Goal: Complete application form

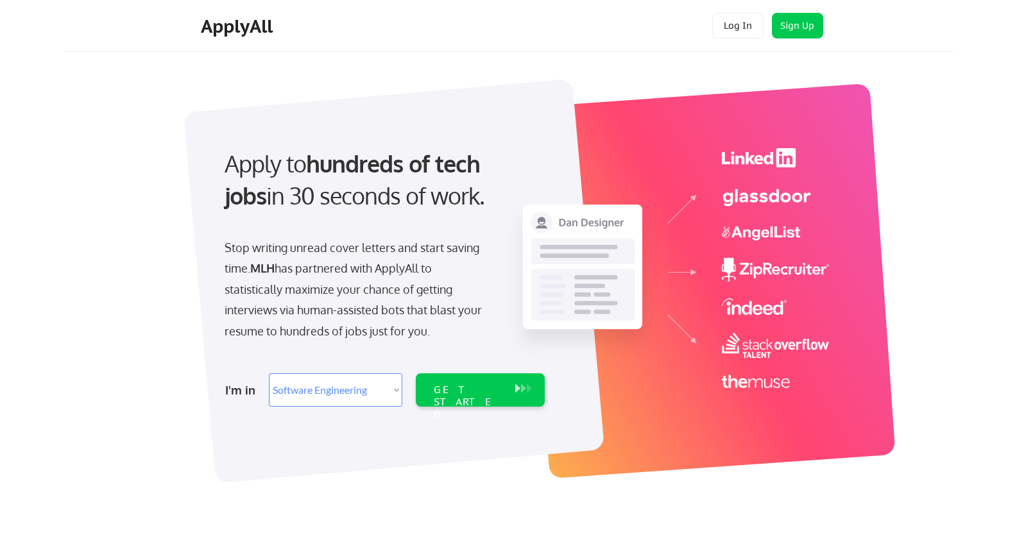
select select ""engineering""
click at [438, 385] on div "GET STARTED" at bounding box center [468, 402] width 69 height 37
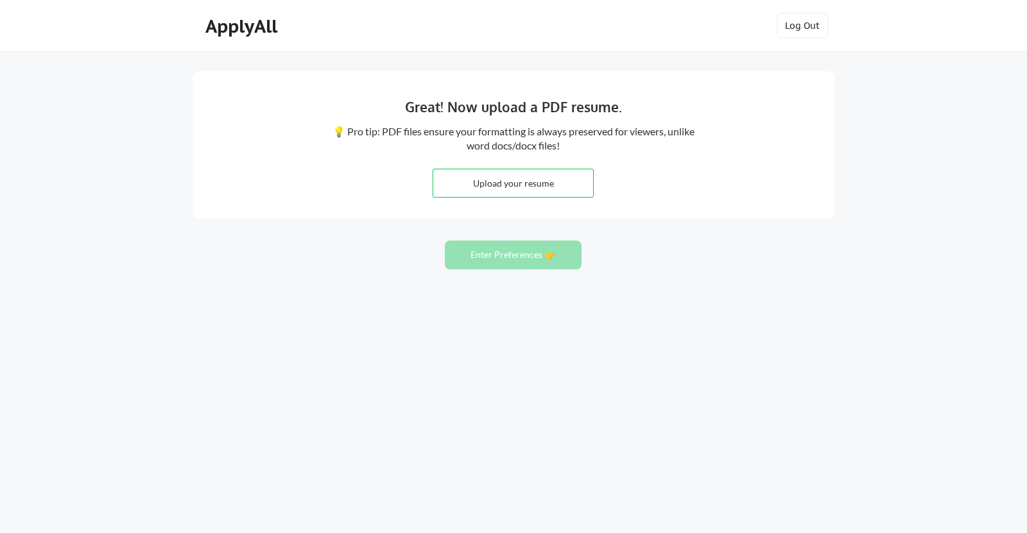
click at [491, 180] on input "file" at bounding box center [513, 183] width 160 height 28
type input "C:\fakepath\Chukwuebuka_Amadi_Obi_CV_2.11.pdf"
click at [530, 250] on button "Enter Preferences 👉" at bounding box center [513, 255] width 137 height 29
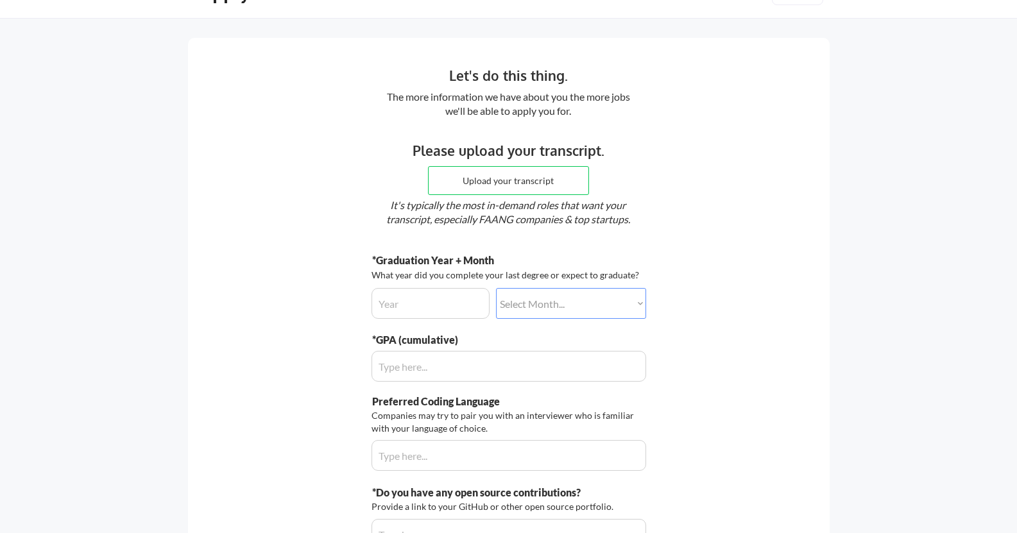
scroll to position [128, 0]
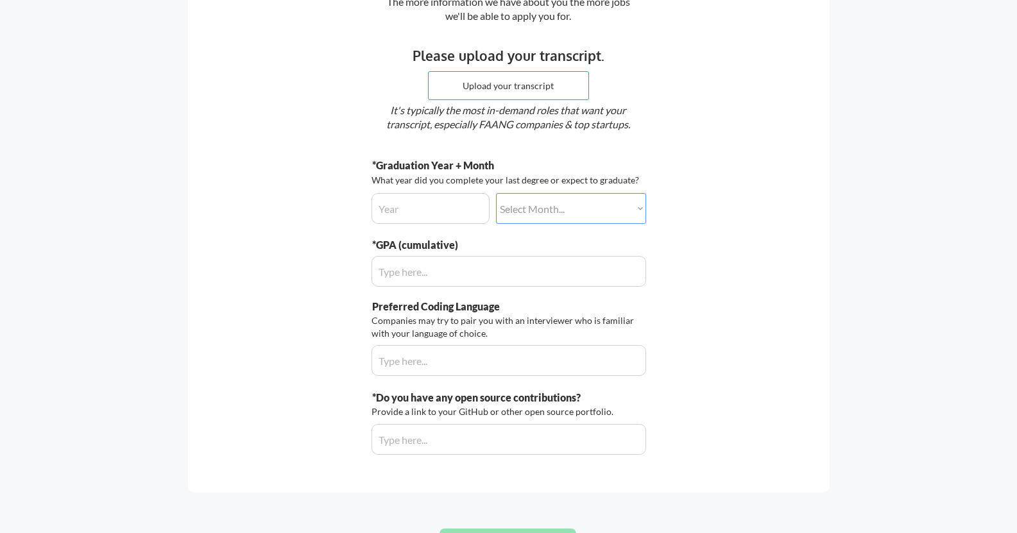
click at [451, 201] on input "input" at bounding box center [430, 208] width 118 height 31
click at [542, 209] on select "Select Month... January February March April May June July August September Oct…" at bounding box center [571, 208] width 150 height 31
click at [466, 210] on input "input" at bounding box center [430, 208] width 118 height 31
type input "2025"
click at [589, 205] on select "Select Month... January February March April May June July August September Oct…" at bounding box center [571, 208] width 150 height 31
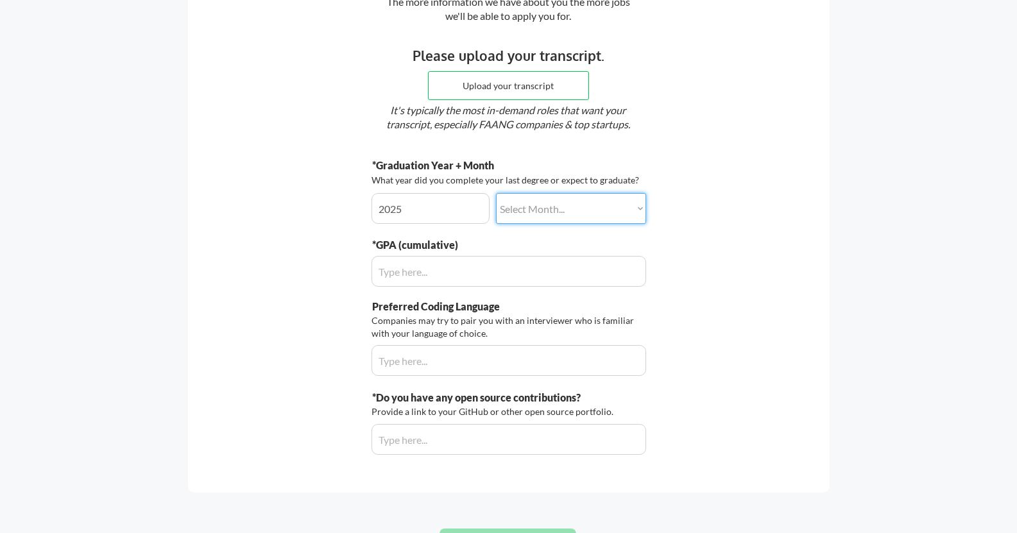
select select ""september""
click at [496, 193] on select "Select Month... January February March April May June July August September Oct…" at bounding box center [571, 208] width 150 height 31
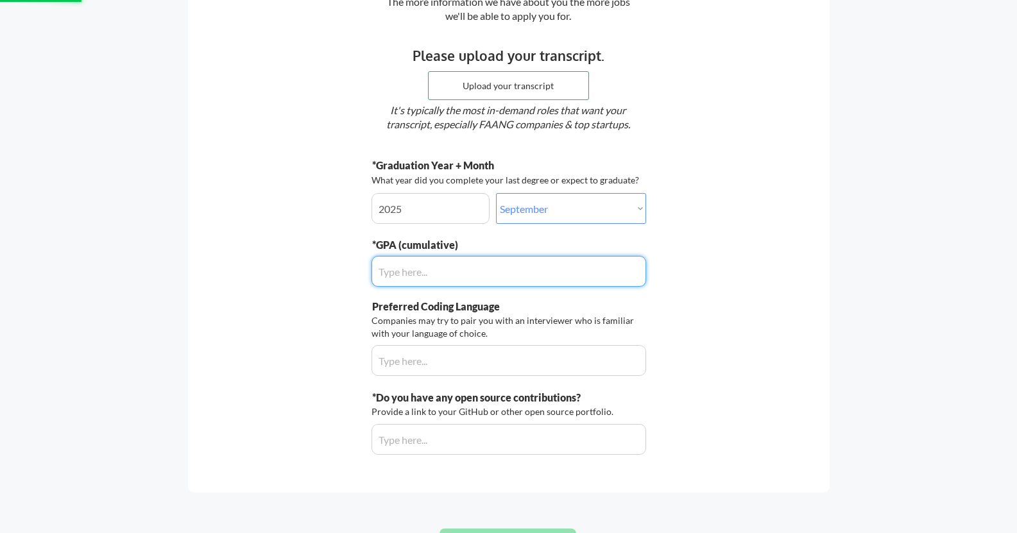
click at [491, 270] on input "input" at bounding box center [508, 271] width 275 height 31
type input "2.8"
click at [497, 352] on input "input" at bounding box center [508, 360] width 275 height 31
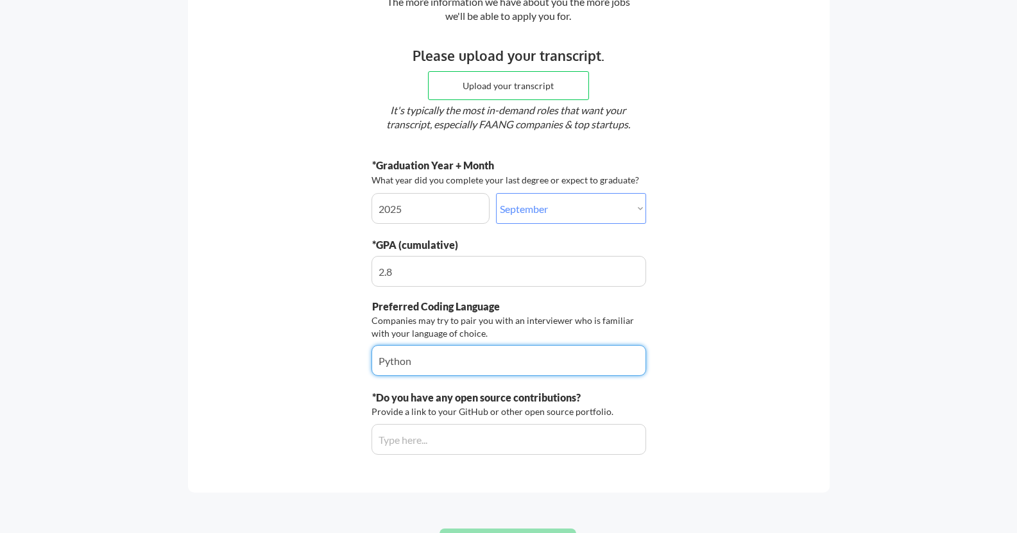
type input "Python"
drag, startPoint x: 750, startPoint y: 368, endPoint x: 676, endPoint y: 350, distance: 75.9
click at [751, 366] on div "Let's do this thing. The more information we have about you the more jobs we'll…" at bounding box center [509, 218] width 642 height 550
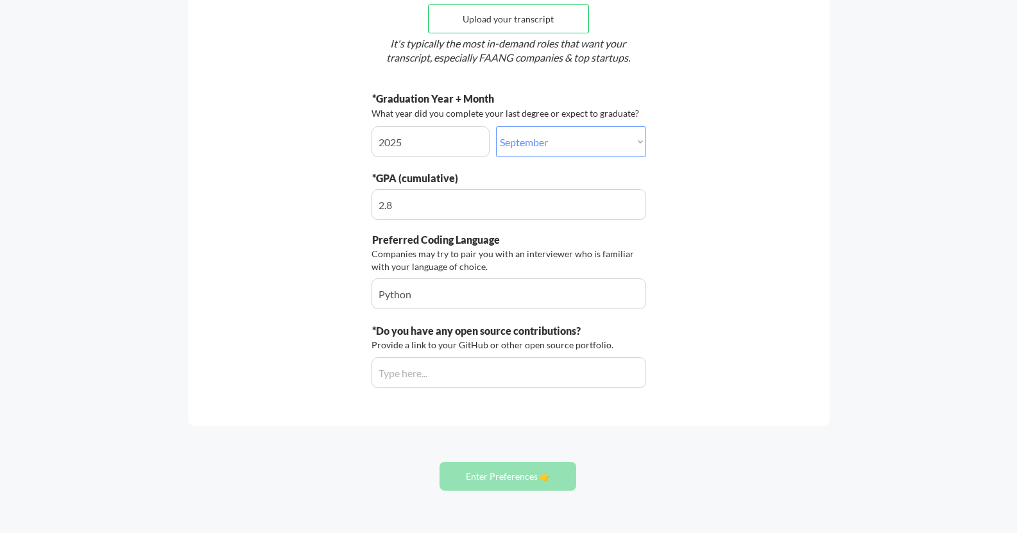
scroll to position [0, 0]
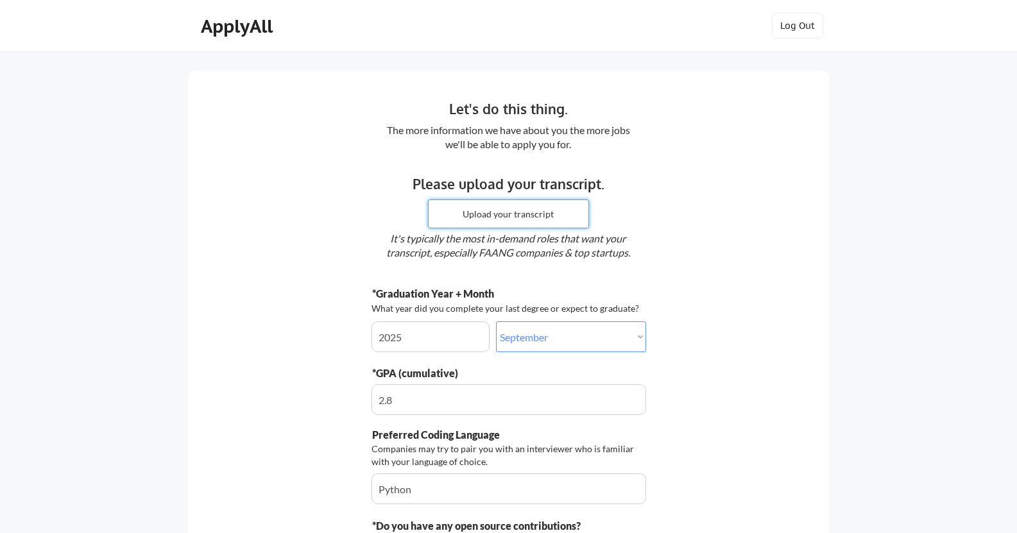
click at [525, 209] on input "file" at bounding box center [509, 214] width 160 height 28
type input "C:\fakepath\Transcript_Chukwuebuka.pdf"
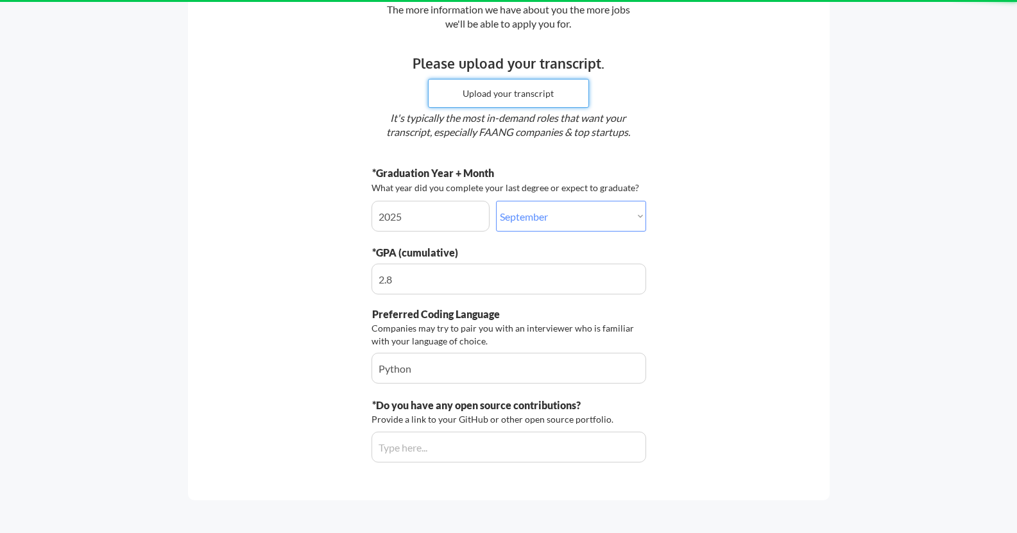
scroll to position [237, 0]
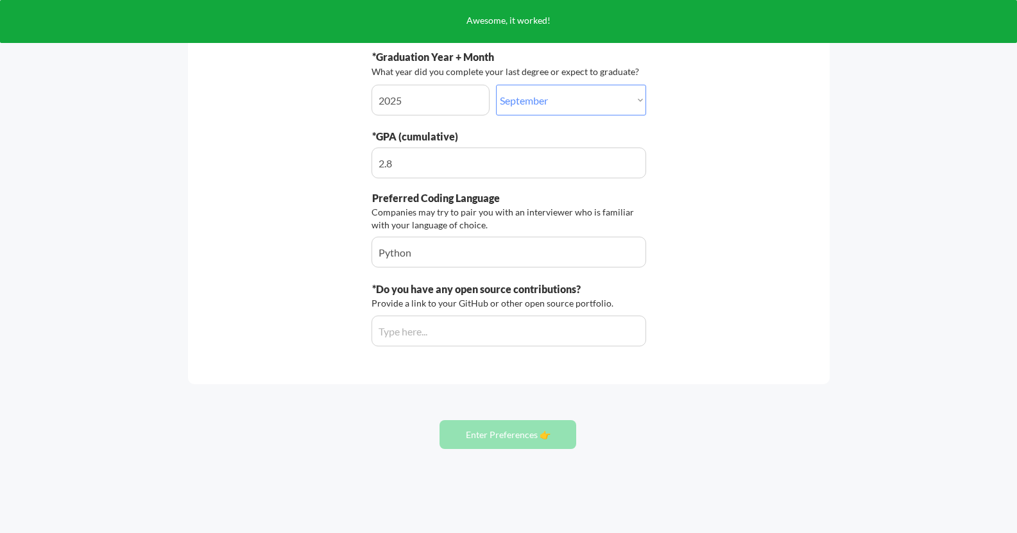
click at [518, 325] on input "input" at bounding box center [508, 331] width 275 height 31
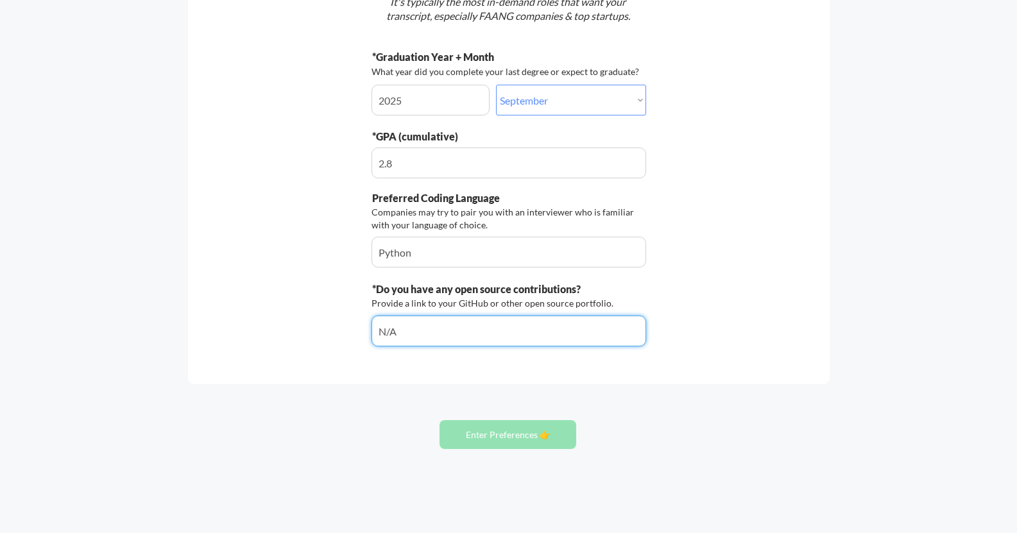
type input "N/A"
click at [717, 298] on div "Let's do this thing. The more information we have about you the more jobs we'll…" at bounding box center [509, 109] width 642 height 550
click at [510, 318] on input "input" at bounding box center [508, 331] width 275 height 31
drag, startPoint x: 418, startPoint y: 325, endPoint x: 235, endPoint y: 335, distance: 182.5
click at [235, 335] on div "Let's do this thing. The more information we have about you the more jobs we'll…" at bounding box center [509, 109] width 642 height 550
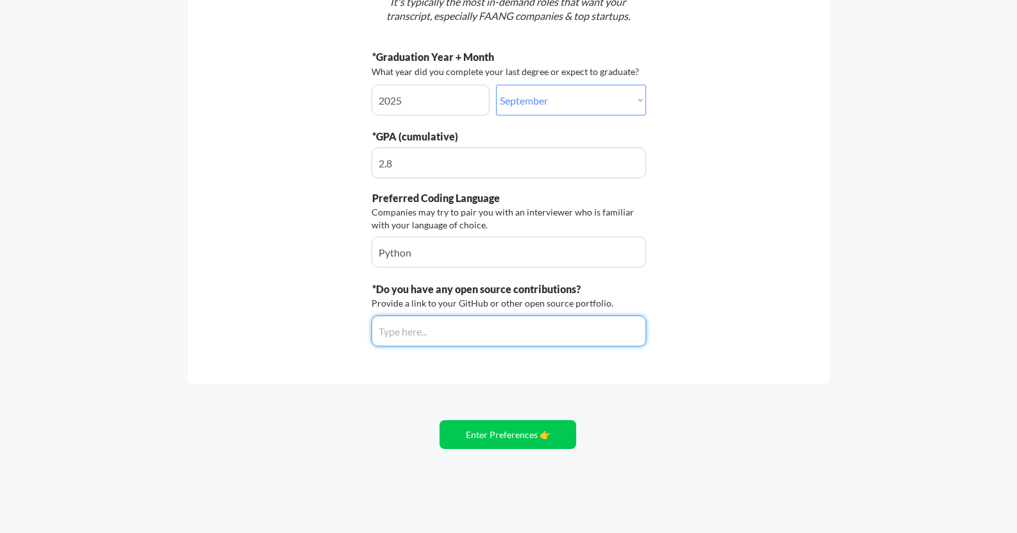
click at [808, 310] on div "Let's do this thing. The more information we have about you the more jobs we'll…" at bounding box center [509, 109] width 642 height 550
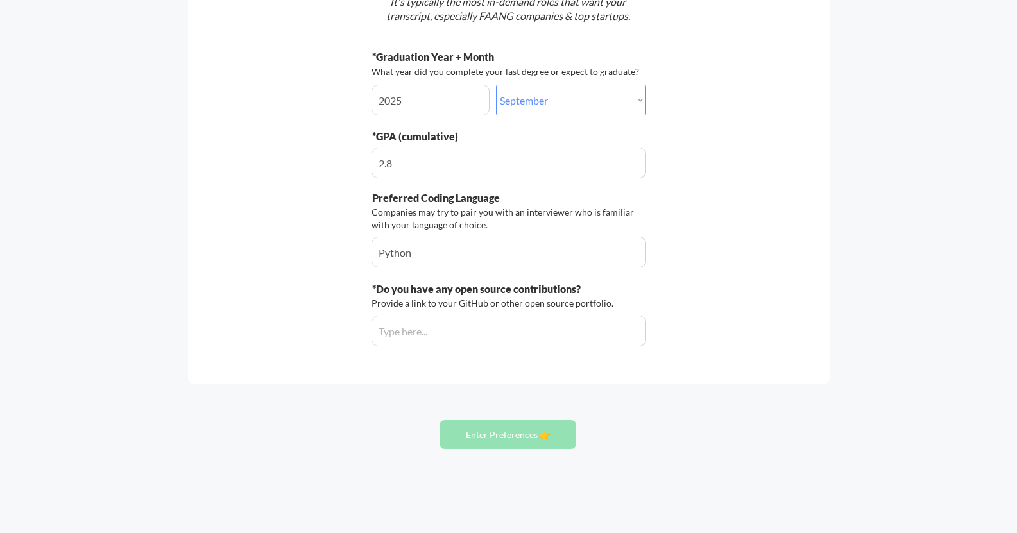
click at [545, 436] on button "Enter Preferences 👉" at bounding box center [507, 434] width 137 height 29
click at [526, 323] on input "input" at bounding box center [508, 331] width 275 height 31
type input "N/A"
click at [737, 379] on div "Let's do this thing. The more information we have about you the more jobs we'll…" at bounding box center [509, 109] width 642 height 550
click at [552, 429] on button "Enter Preferences 👉" at bounding box center [507, 434] width 137 height 29
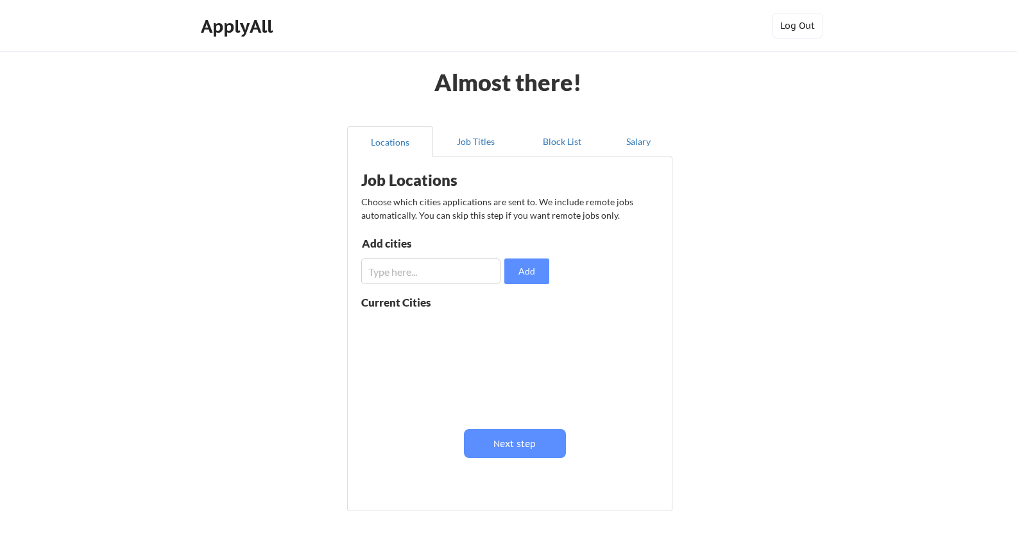
click at [487, 270] on input "input" at bounding box center [430, 272] width 139 height 26
type input "[GEOGRAPHIC_DATA]"
click at [534, 276] on button "Add" at bounding box center [526, 272] width 45 height 26
click at [450, 277] on input "input" at bounding box center [430, 272] width 139 height 26
type input "[GEOGRAPHIC_DATA]"
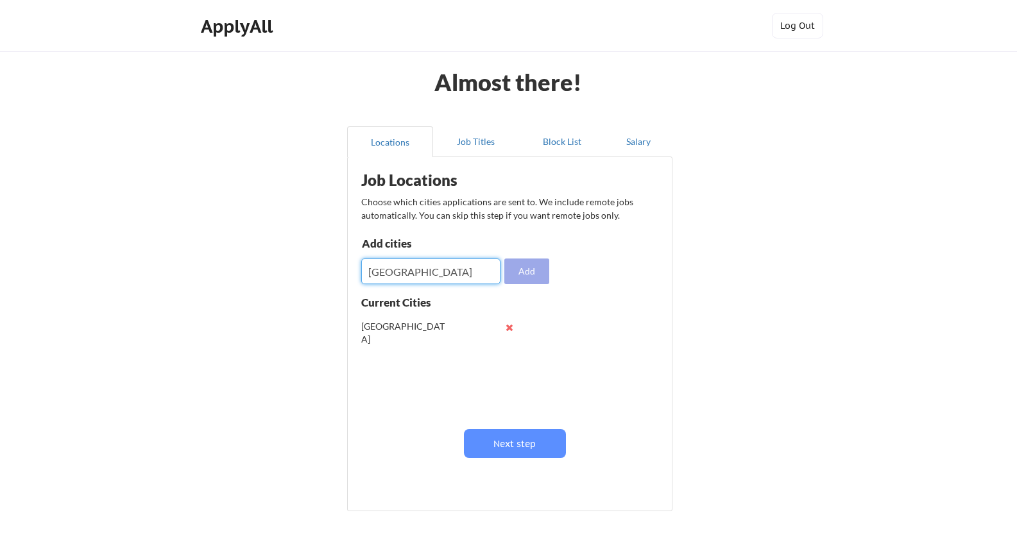
click at [531, 273] on button "Add" at bounding box center [526, 272] width 45 height 26
click at [389, 275] on input "input" at bounding box center [430, 272] width 139 height 26
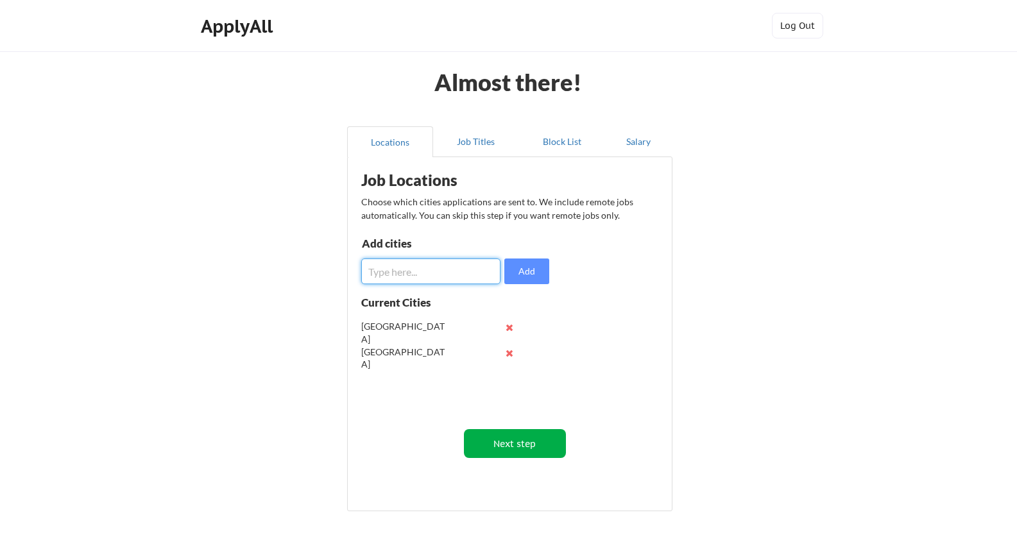
click at [507, 453] on button "Next step" at bounding box center [515, 443] width 102 height 29
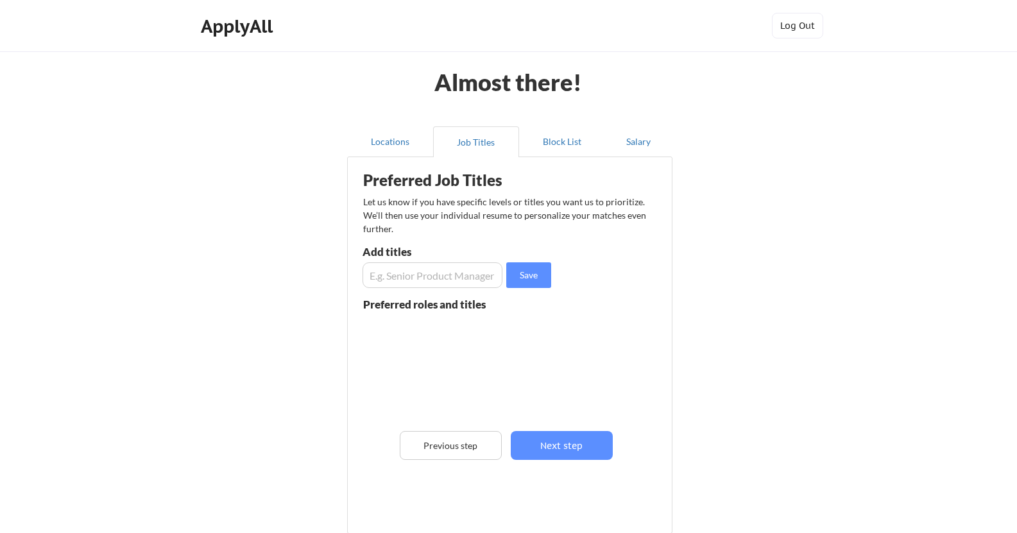
click at [453, 277] on input "input" at bounding box center [433, 275] width 140 height 26
type input "Software Engineer"
click at [523, 273] on button "Save" at bounding box center [528, 275] width 45 height 26
click at [441, 273] on input "input" at bounding box center [433, 275] width 140 height 26
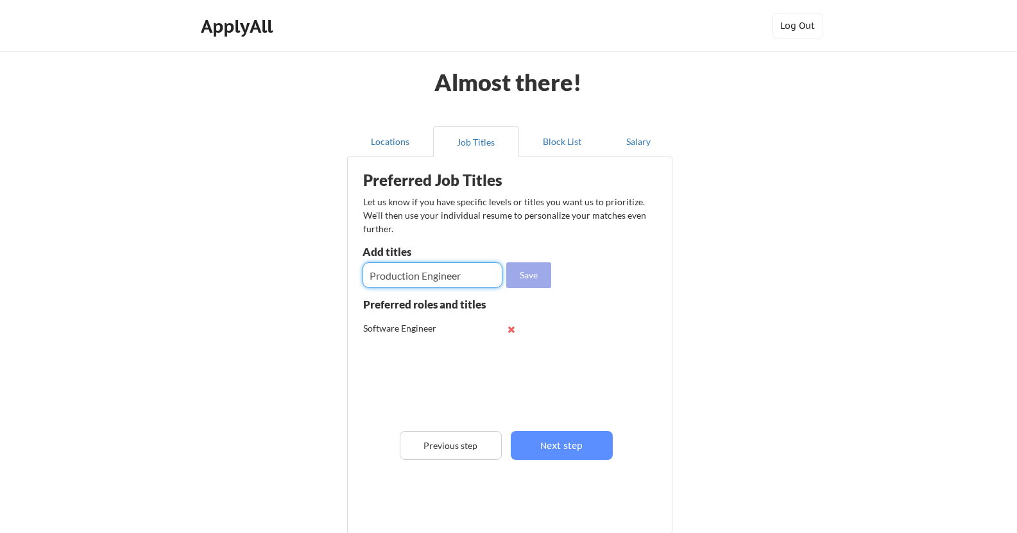
type input "Production Engineer"
click at [529, 277] on button "Save" at bounding box center [528, 275] width 45 height 26
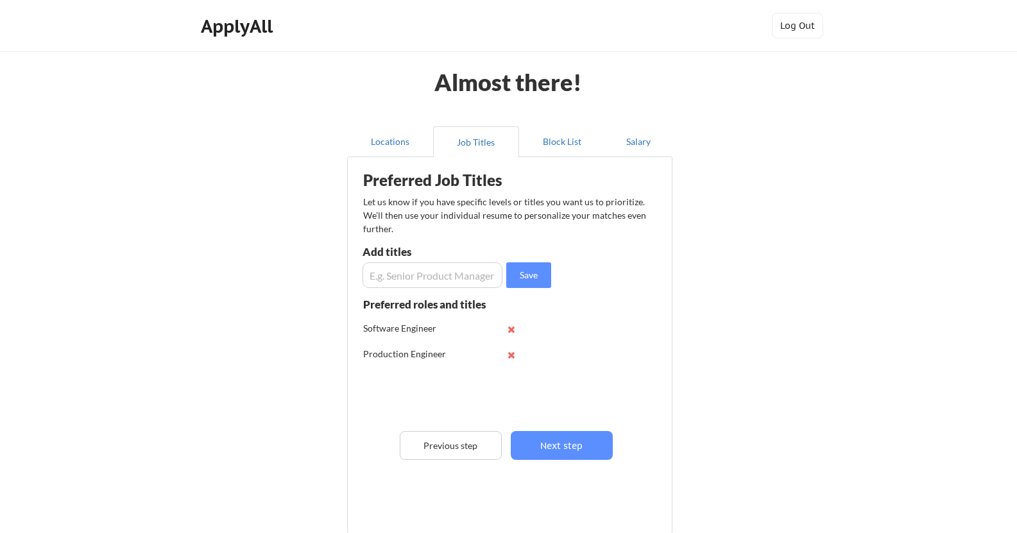
click at [443, 274] on input "input" at bounding box center [433, 275] width 140 height 26
type input "Graduate Software Engineer"
click at [545, 277] on button "Save" at bounding box center [528, 275] width 45 height 26
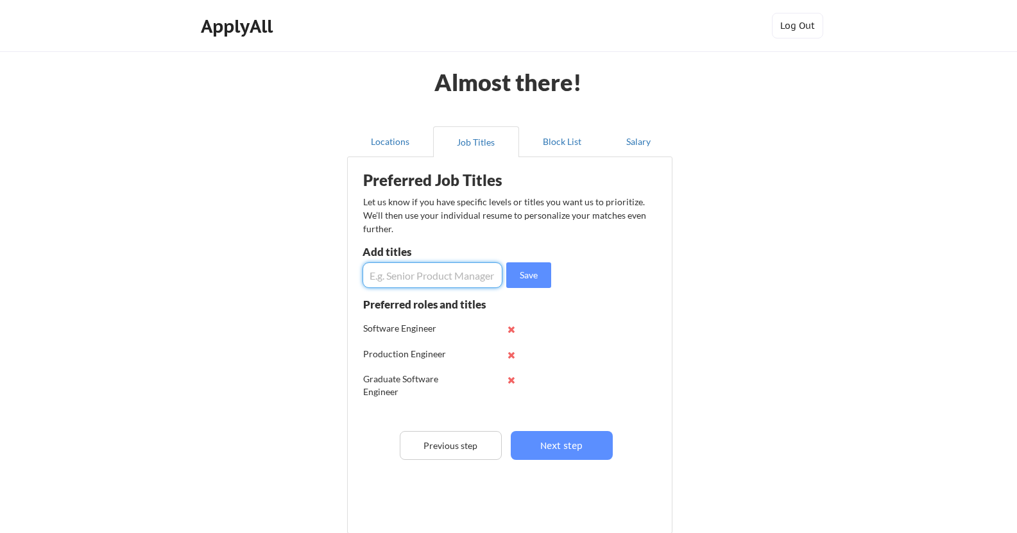
click at [432, 282] on input "input" at bounding box center [433, 275] width 140 height 26
type input "Site Reliability Engineer"
click at [519, 271] on button "Save" at bounding box center [528, 275] width 45 height 26
click at [444, 274] on input "input" at bounding box center [433, 275] width 140 height 26
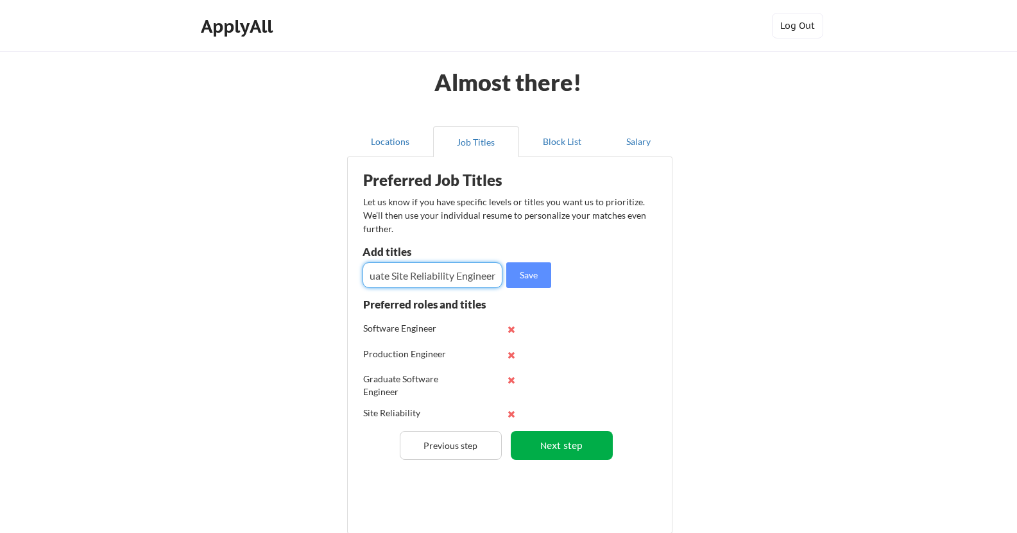
type input "Graduate Site Reliability Engineer"
click at [572, 443] on button "Next step" at bounding box center [562, 445] width 102 height 29
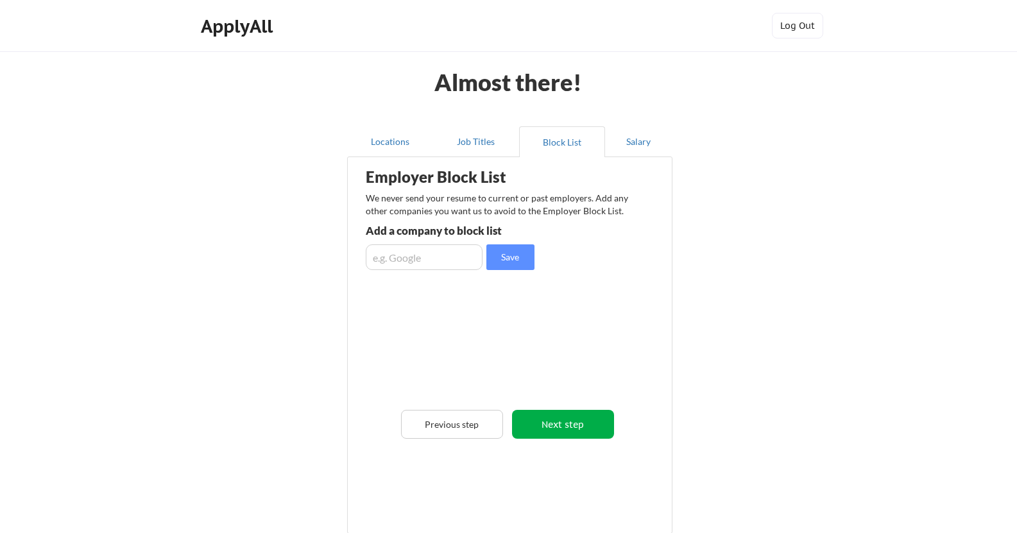
click at [576, 425] on button "Next step" at bounding box center [563, 424] width 102 height 29
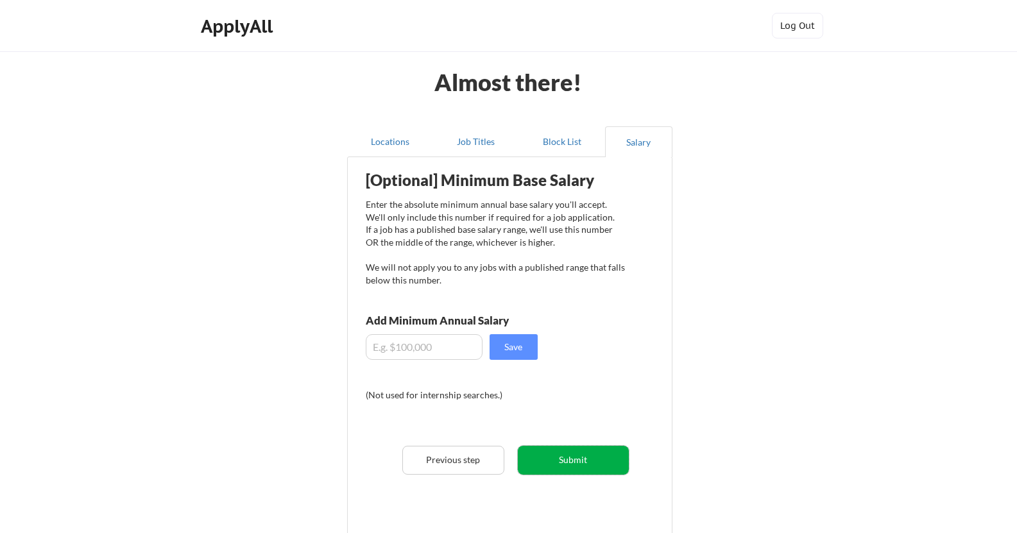
click at [584, 457] on button "Submit" at bounding box center [573, 460] width 111 height 29
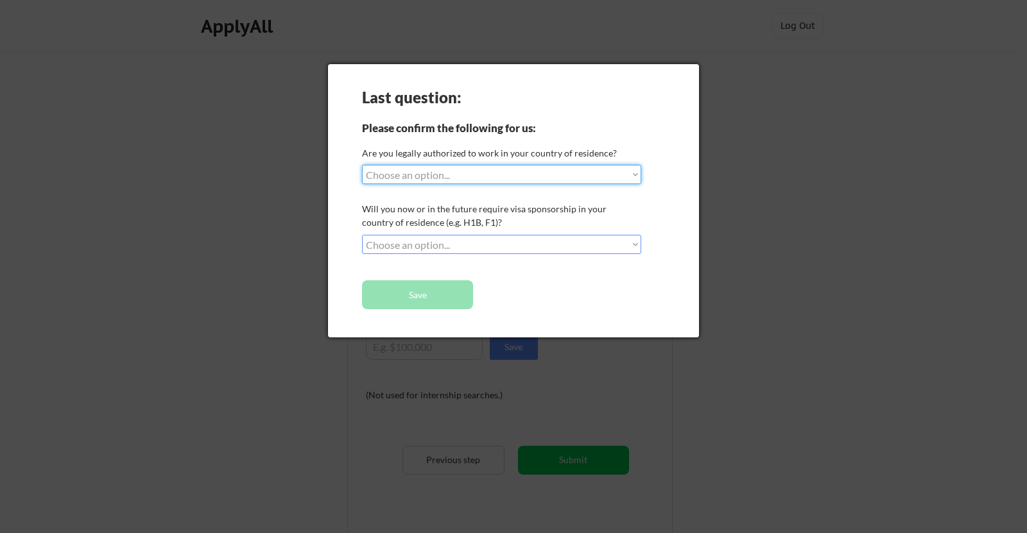
click at [568, 175] on select "Choose an option... Yes, I am a [DEMOGRAPHIC_DATA] Citizen Yes, I am a [DEMOGRA…" at bounding box center [501, 174] width 279 height 19
select select ""yes__i_am_an_other_[DEMOGRAPHIC_DATA]""
click at [362, 165] on select "Choose an option... Yes, I am a [DEMOGRAPHIC_DATA] Citizen Yes, I am a [DEMOGRA…" at bounding box center [501, 174] width 279 height 19
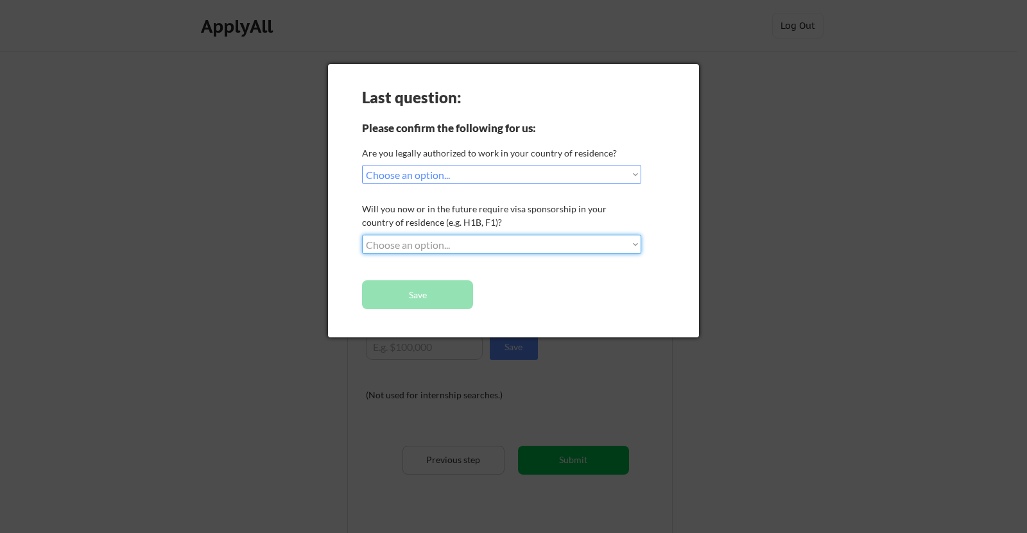
click at [495, 241] on select "Choose an option... No, I will not need sponsorship Yes, I will need sponsorship" at bounding box center [501, 244] width 279 height 19
select select ""no__i_will_not_need_sponsorship""
click at [362, 235] on select "Choose an option... No, I will not need sponsorship Yes, I will need sponsorship" at bounding box center [501, 244] width 279 height 19
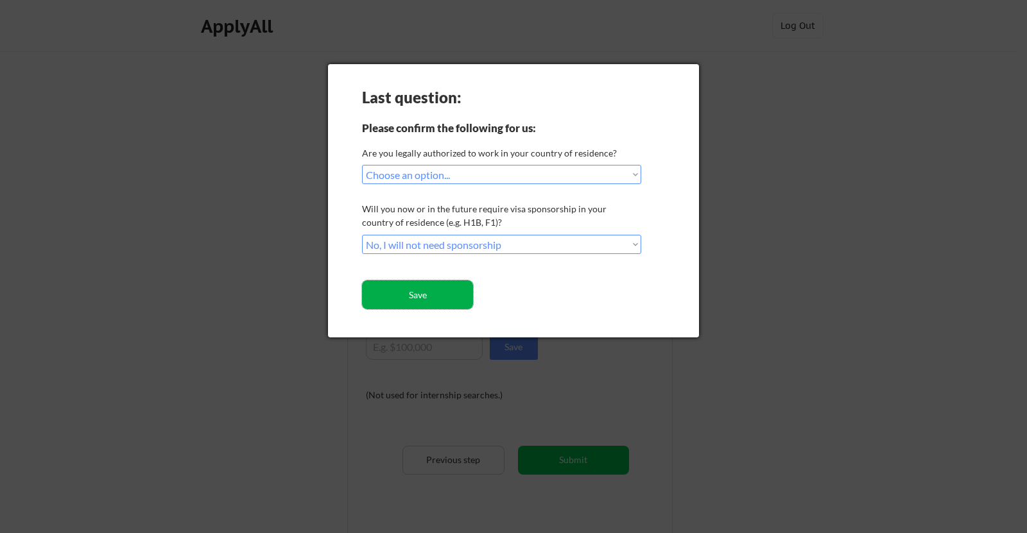
click at [456, 291] on button "Save" at bounding box center [417, 294] width 111 height 29
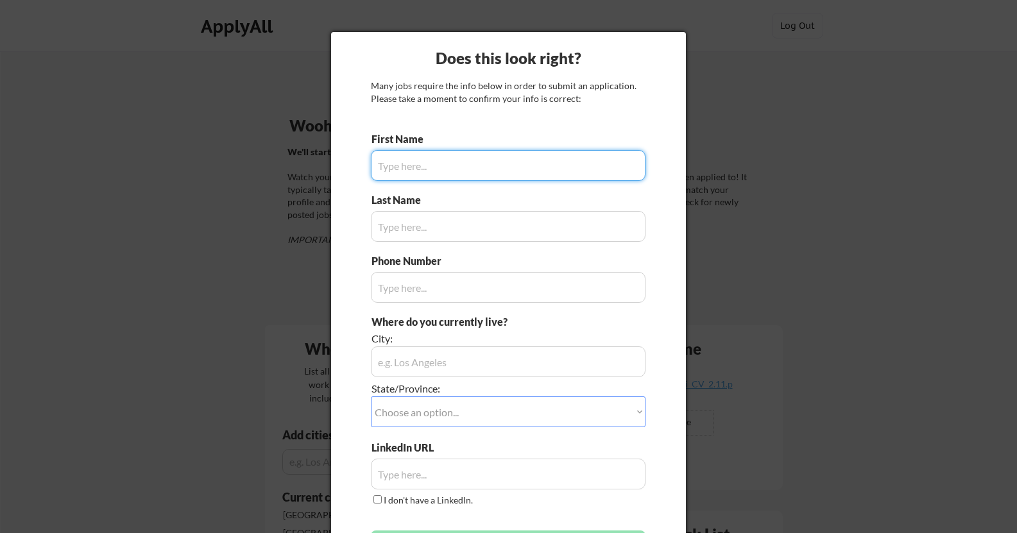
click at [489, 173] on input "input" at bounding box center [508, 165] width 275 height 31
type input "Amadi-Obi"
type input "[PHONE_NUMBER]"
type input "Chukwuebuka"
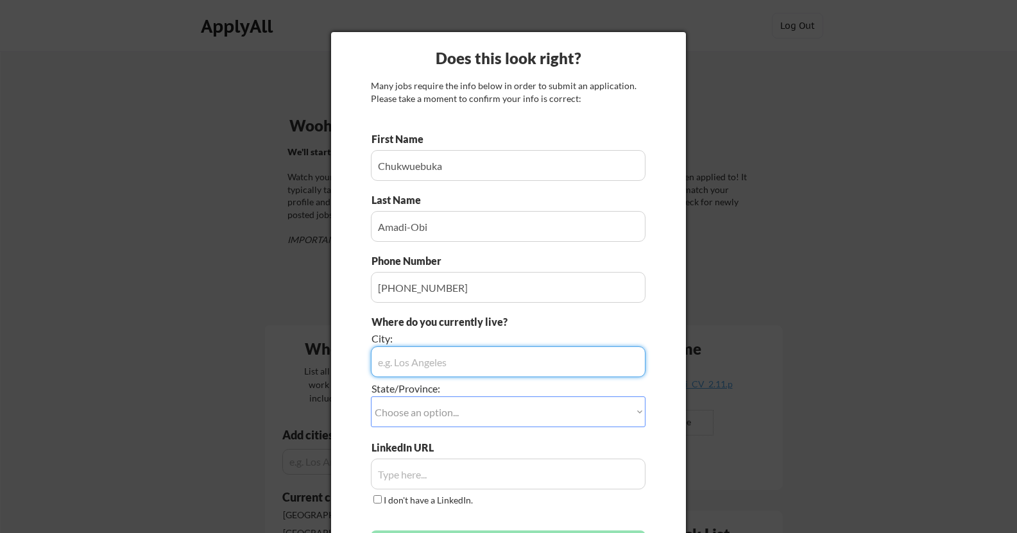
click at [520, 366] on input "input" at bounding box center [508, 361] width 275 height 31
type input "[GEOGRAPHIC_DATA]"
click at [500, 413] on select "Choose an option... Other/Not Applicable [US_STATE] [US_STATE] [GEOGRAPHIC_DATA…" at bounding box center [508, 412] width 275 height 31
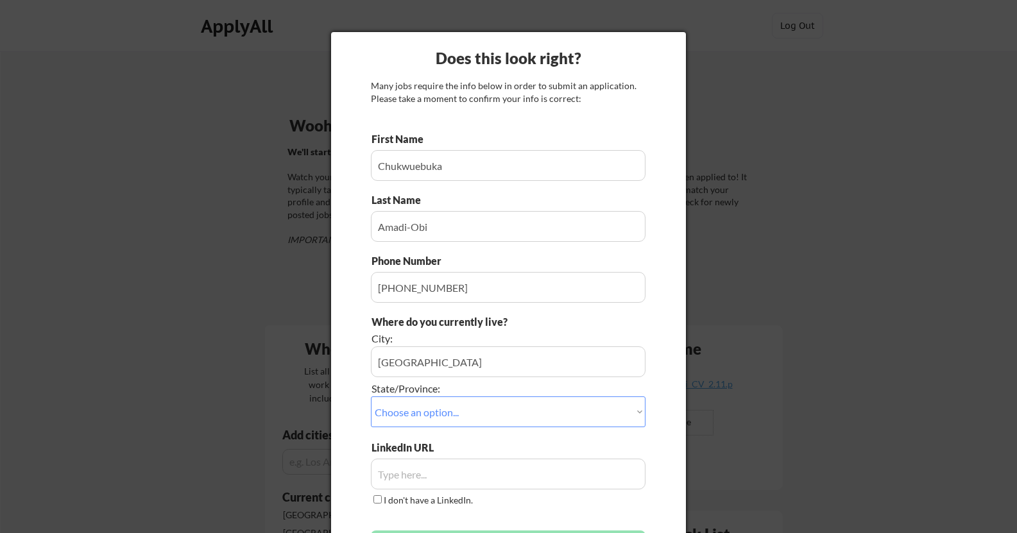
click at [658, 329] on div "Does this look right? Many jobs require the info below in order to submit an ap…" at bounding box center [508, 303] width 355 height 542
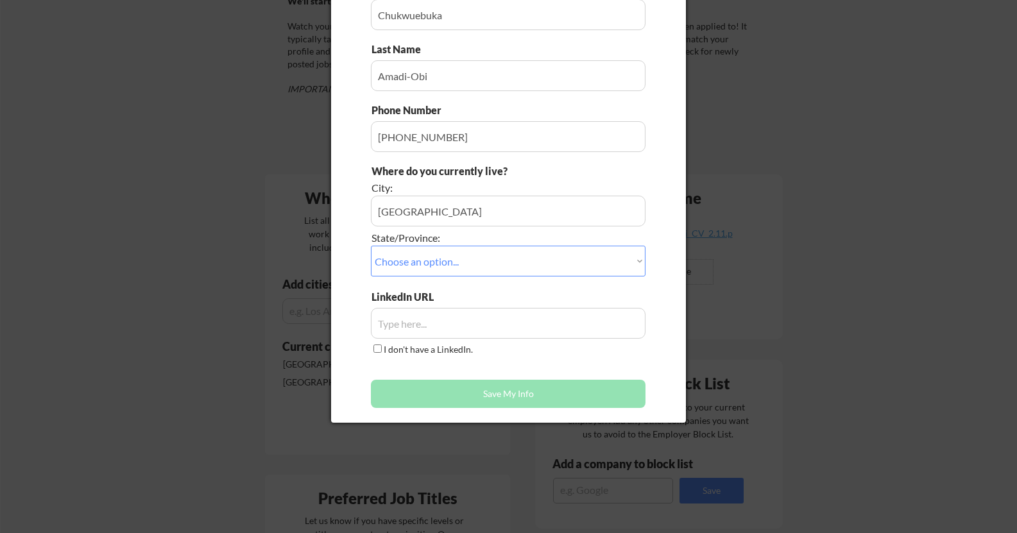
scroll to position [128, 0]
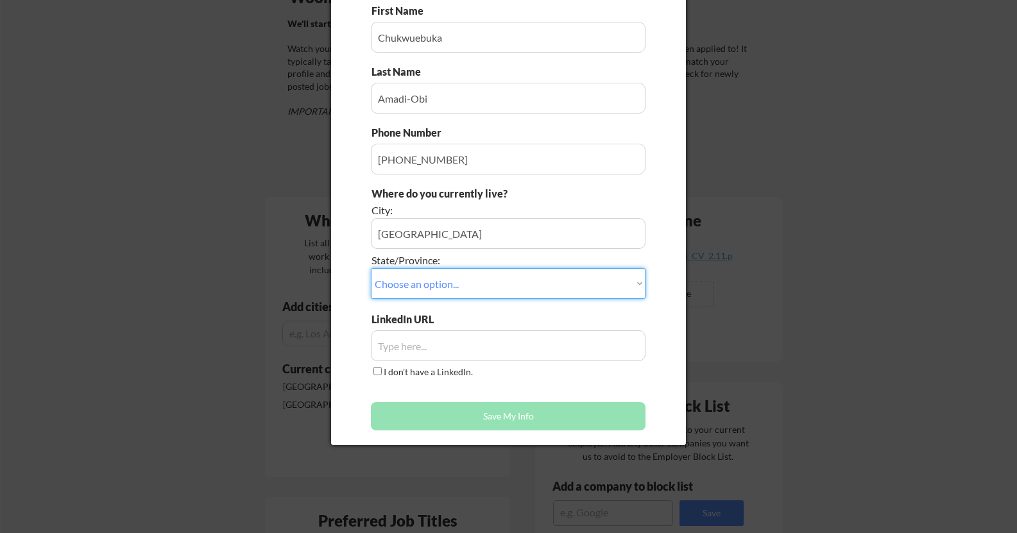
click at [513, 277] on select "Choose an option... Other/Not Applicable [US_STATE] [US_STATE] [GEOGRAPHIC_DATA…" at bounding box center [508, 283] width 275 height 31
select select ""Other/Not Applicable""
click at [371, 268] on select "Choose an option... Other/Not Applicable [US_STATE] [US_STATE] [GEOGRAPHIC_DATA…" at bounding box center [508, 283] width 275 height 31
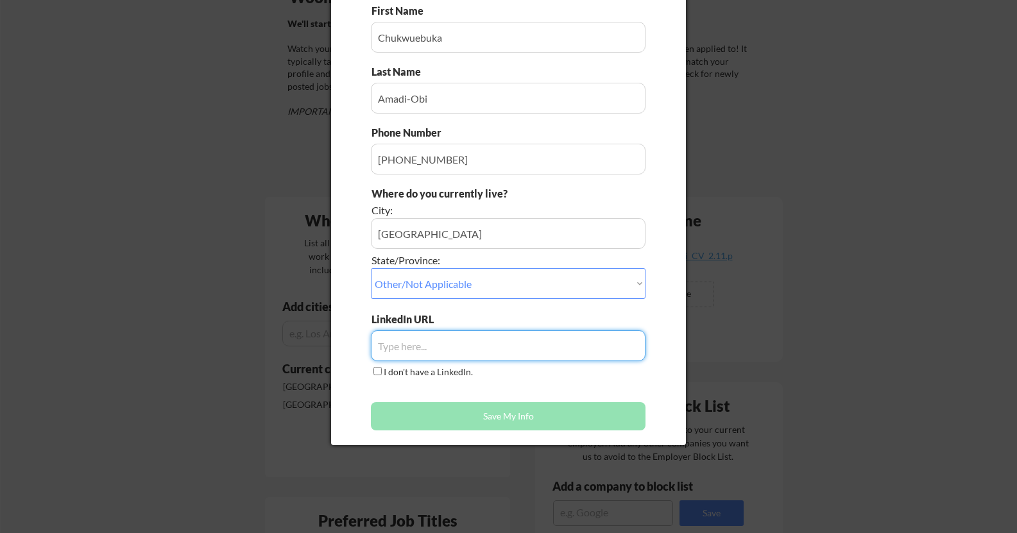
click at [454, 350] on input "input" at bounding box center [508, 345] width 275 height 31
click at [456, 356] on input "input" at bounding box center [508, 345] width 275 height 31
paste input "[URL][DOMAIN_NAME]"
type input "[URL][DOMAIN_NAME]"
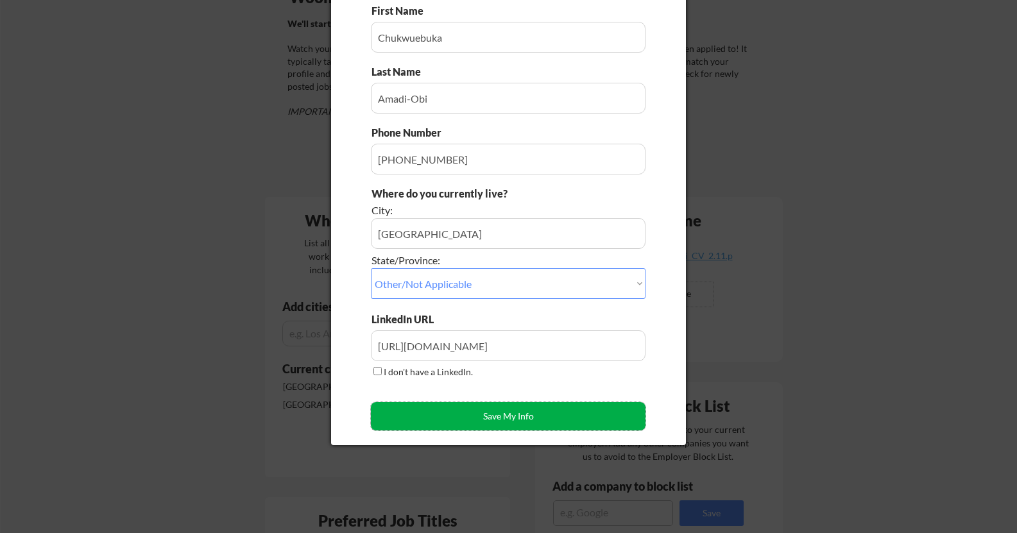
click at [516, 425] on button "Save My Info" at bounding box center [508, 416] width 275 height 28
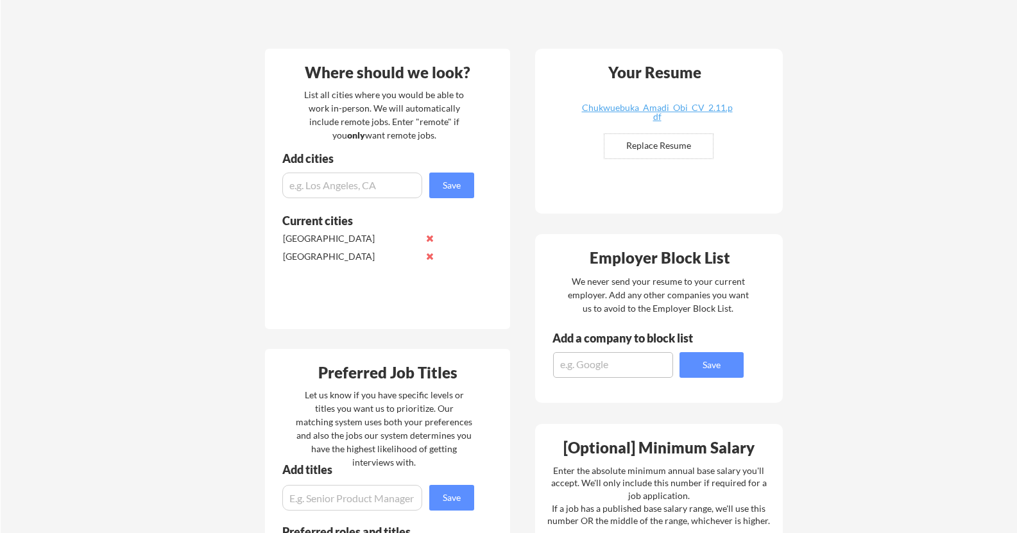
scroll to position [257, 0]
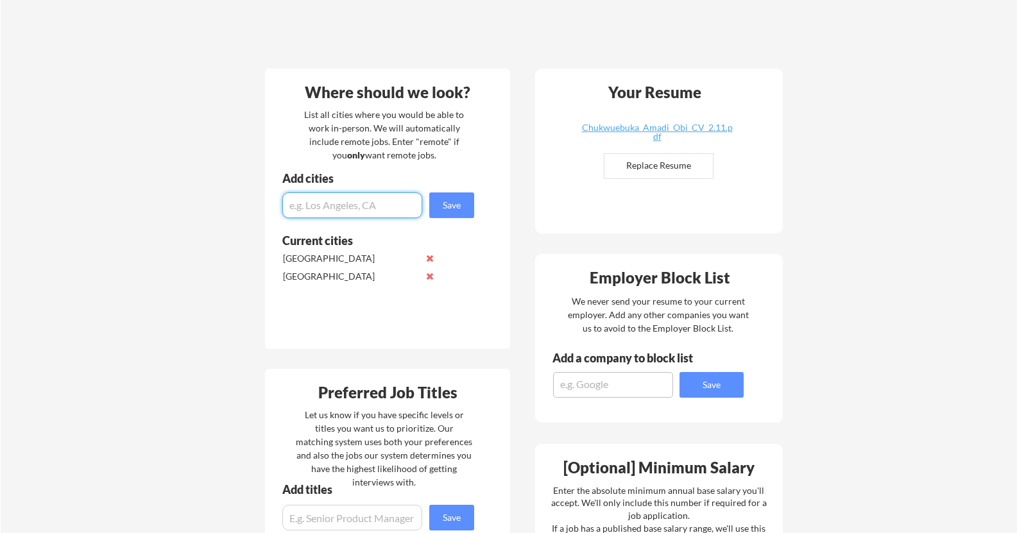
click at [387, 211] on input "input" at bounding box center [352, 205] width 140 height 26
type input "[GEOGRAPHIC_DATA]"
click at [455, 199] on button "Save" at bounding box center [451, 205] width 45 height 26
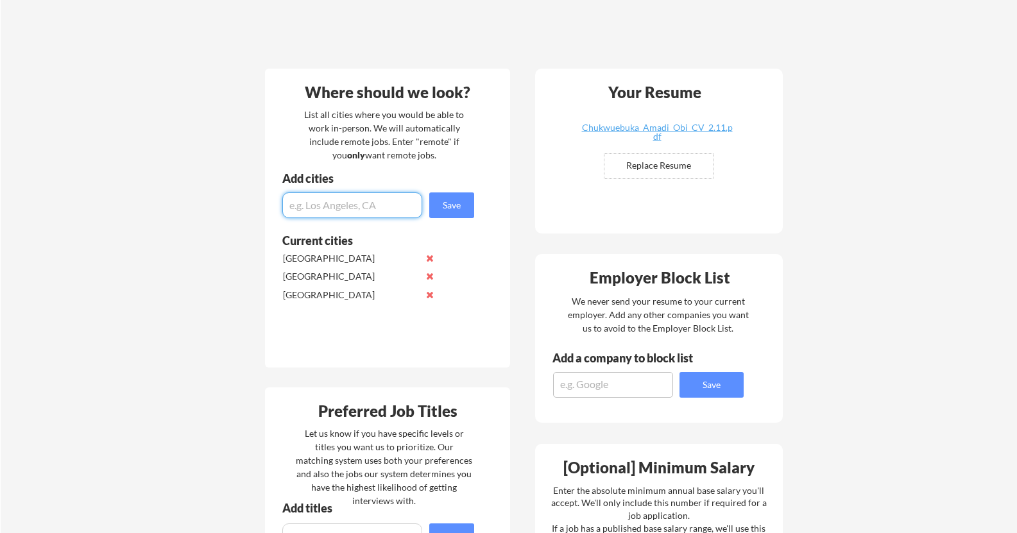
click at [389, 208] on input "input" at bounding box center [352, 205] width 140 height 26
type input "[GEOGRAPHIC_DATA]"
click at [462, 204] on button "Save" at bounding box center [451, 205] width 45 height 26
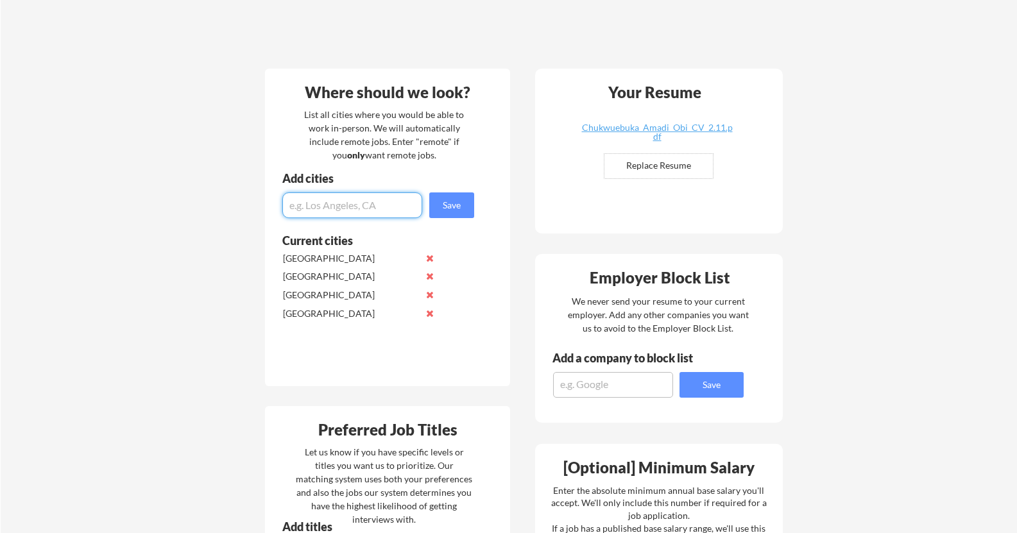
click at [377, 204] on input "input" at bounding box center [352, 205] width 140 height 26
type input "[GEOGRAPHIC_DATA]"
click at [456, 202] on button "Save" at bounding box center [451, 205] width 45 height 26
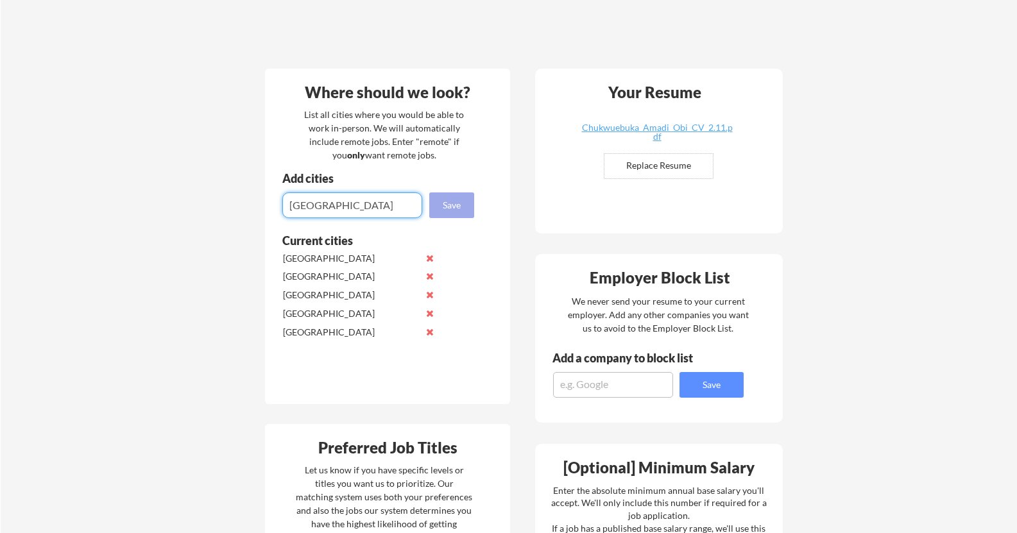
type input "[GEOGRAPHIC_DATA]"
click at [456, 205] on button "Save" at bounding box center [451, 205] width 45 height 26
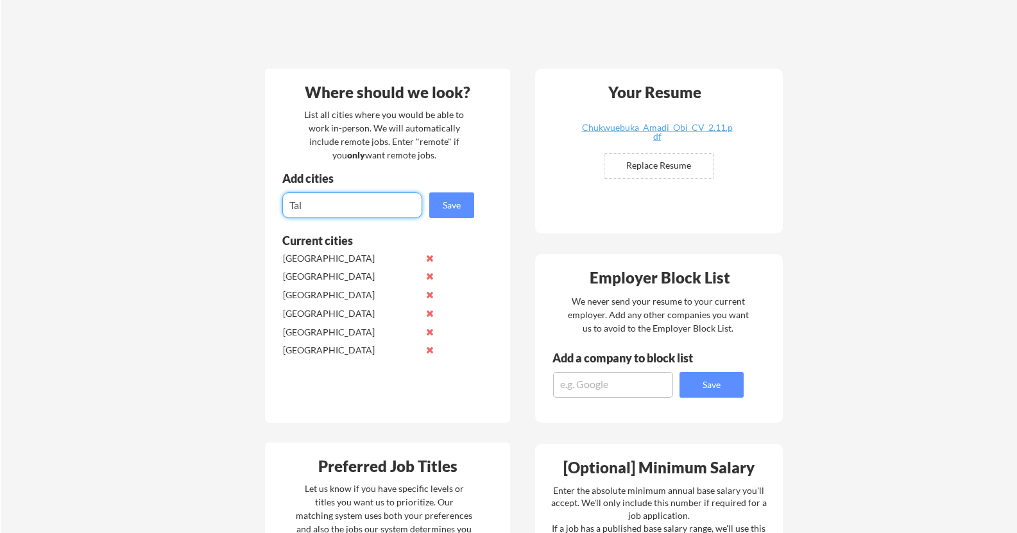
drag, startPoint x: 336, startPoint y: 209, endPoint x: 236, endPoint y: 186, distance: 102.1
click at [235, 186] on div "Your Dashboard Woohoo! You're ready to be applied! 🙌 We'll start applying you t…" at bounding box center [509, 447] width 1016 height 1304
type input "[GEOGRAPHIC_DATA]"
click at [459, 203] on button "Save" at bounding box center [451, 205] width 45 height 26
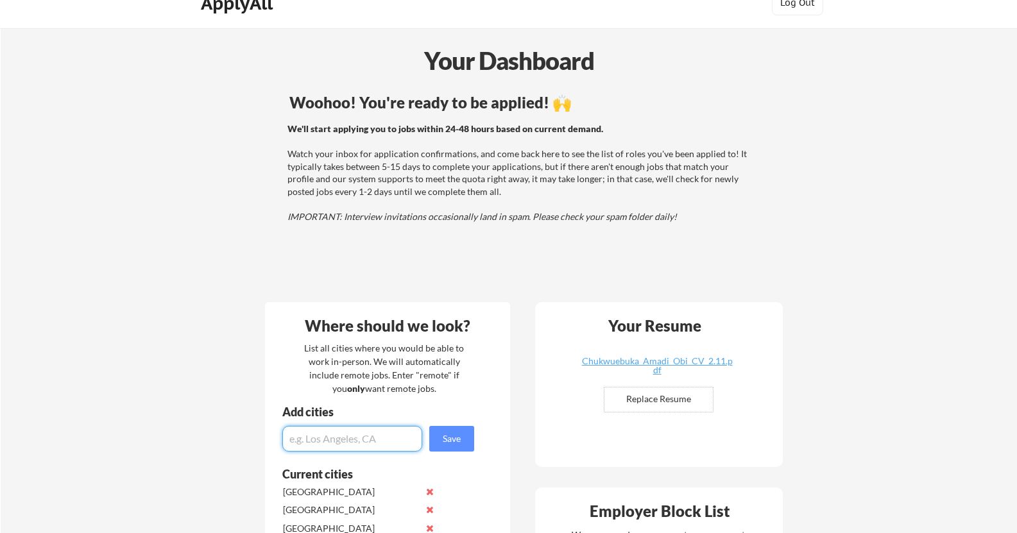
scroll to position [0, 0]
